Goal: Task Accomplishment & Management: Use online tool/utility

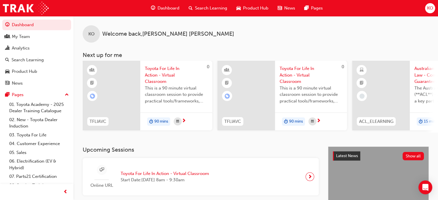
click at [249, 9] on span "Product Hub" at bounding box center [255, 8] width 25 height 7
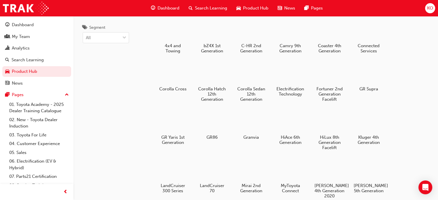
scroll to position [29, 0]
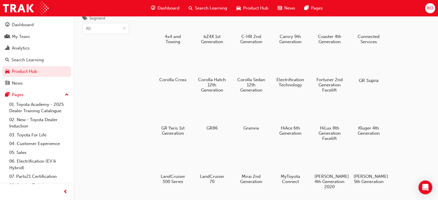
click at [368, 69] on div at bounding box center [368, 63] width 32 height 23
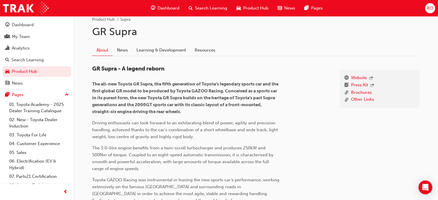
scroll to position [115, 0]
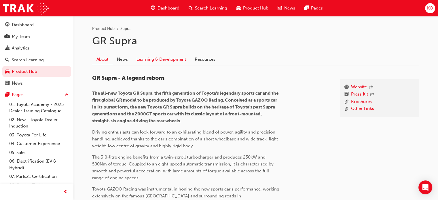
click at [161, 62] on link "Learning & Development" at bounding box center [161, 59] width 58 height 11
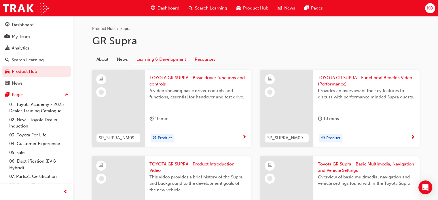
click at [208, 60] on link "Resources" at bounding box center [204, 59] width 29 height 11
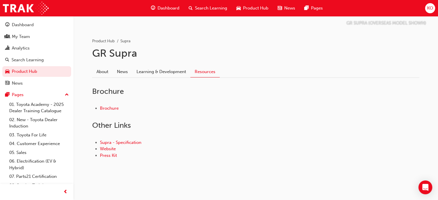
click at [253, 5] on span "Product Hub" at bounding box center [255, 8] width 25 height 7
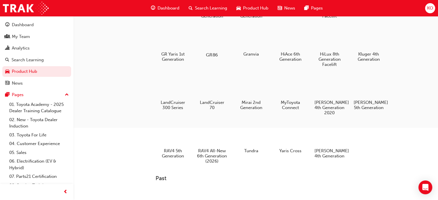
click at [210, 45] on div at bounding box center [212, 38] width 32 height 23
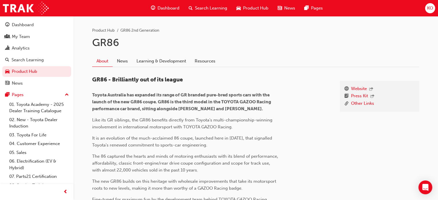
scroll to position [115, 0]
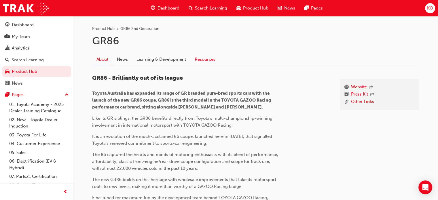
click at [201, 60] on link "Resources" at bounding box center [204, 59] width 29 height 11
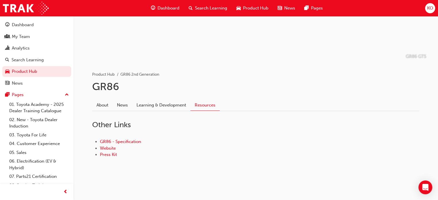
scroll to position [69, 0]
click at [133, 141] on link "GR86 - Specification" at bounding box center [120, 142] width 41 height 5
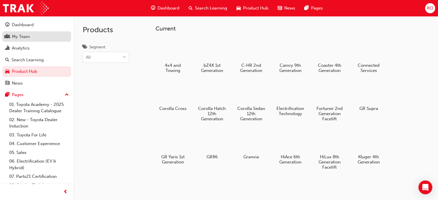
click at [28, 38] on div "My Team" at bounding box center [21, 36] width 18 height 7
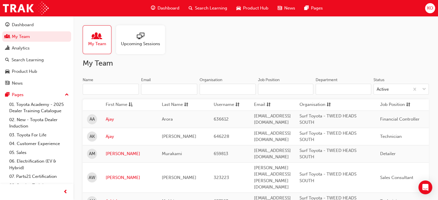
click at [104, 41] on span "My Team" at bounding box center [97, 44] width 18 height 7
click at [41, 50] on div "Analytics" at bounding box center [36, 48] width 63 height 7
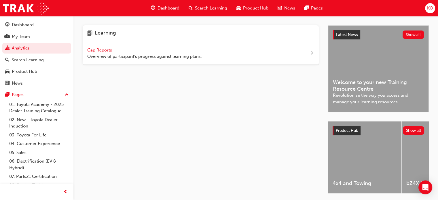
click at [100, 50] on span "Gap Reports" at bounding box center [100, 49] width 26 height 5
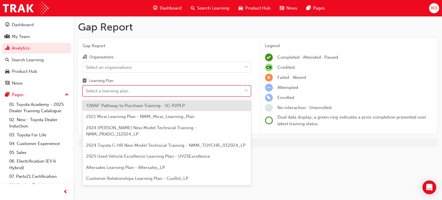
click at [176, 91] on div "Select a learning plan" at bounding box center [162, 91] width 159 height 10
click at [86, 91] on input "Learning Plan option 'OWAF' Pathway to Purchase Training - SC-P2PLP focused, 1 …" at bounding box center [86, 90] width 1 height 5
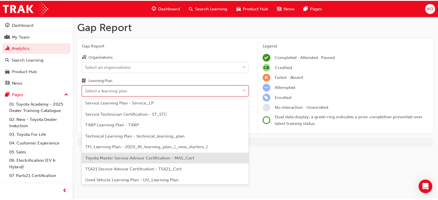
scroll to position [255, 0]
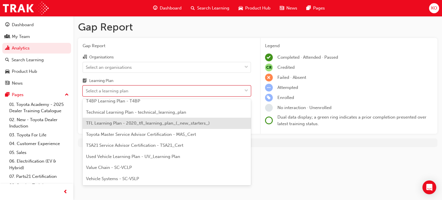
click at [186, 123] on span "TFL Learning Plan - 2020_tfl_learning_plan_(_new_starters_)" at bounding box center [148, 123] width 124 height 5
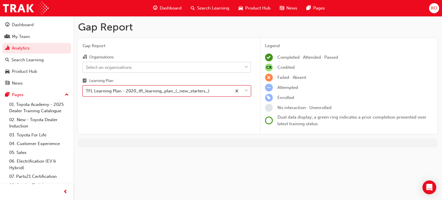
click at [166, 71] on div "Select an organisations" at bounding box center [162, 67] width 159 height 10
click at [86, 69] on input "Organisations Select an organisations" at bounding box center [86, 66] width 1 height 5
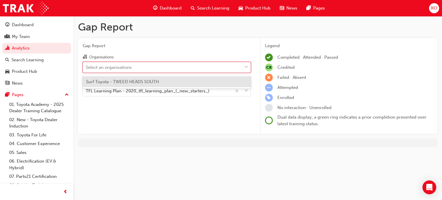
click at [162, 78] on div "Surf Toyota - TWEED HEADS SOUTH" at bounding box center [167, 81] width 168 height 11
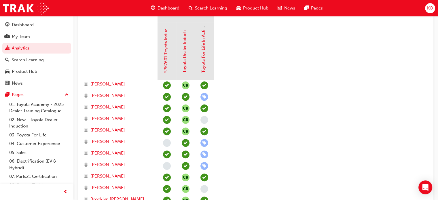
scroll to position [91, 0]
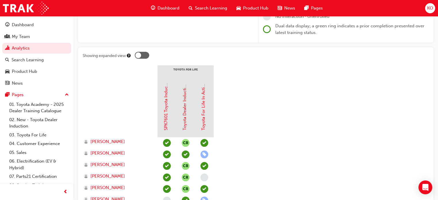
click at [144, 57] on div at bounding box center [142, 55] width 14 height 7
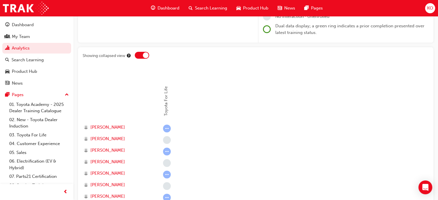
click at [143, 57] on div at bounding box center [142, 55] width 14 height 7
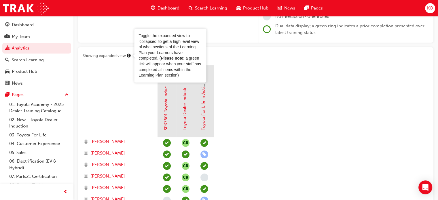
click at [139, 86] on div at bounding box center [120, 109] width 75 height 58
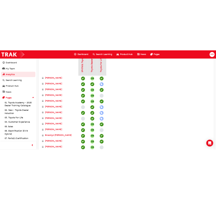
scroll to position [241, 0]
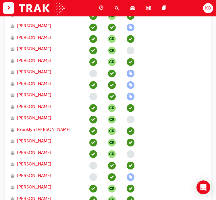
scroll to position [282, 0]
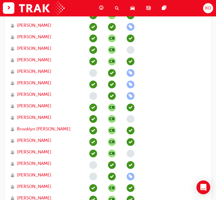
click at [131, 49] on span "learningRecordVerb_NONE-icon" at bounding box center [131, 50] width 8 height 8
